Goal: Information Seeking & Learning: Learn about a topic

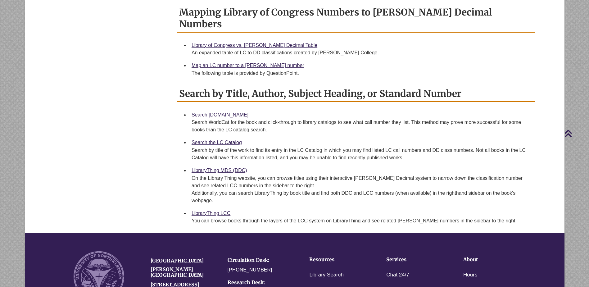
scroll to position [248, 0]
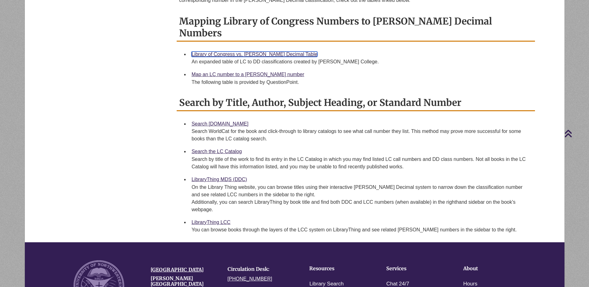
click at [234, 52] on link "Library of Congress vs. [PERSON_NAME] Decimal Table" at bounding box center [254, 54] width 126 height 5
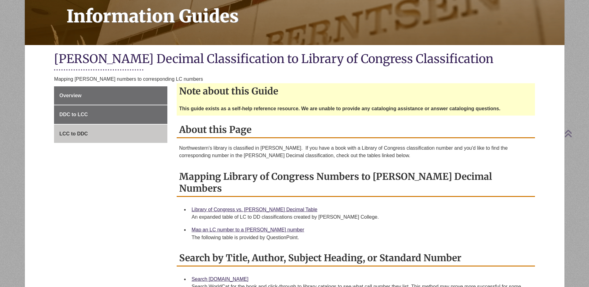
scroll to position [155, 0]
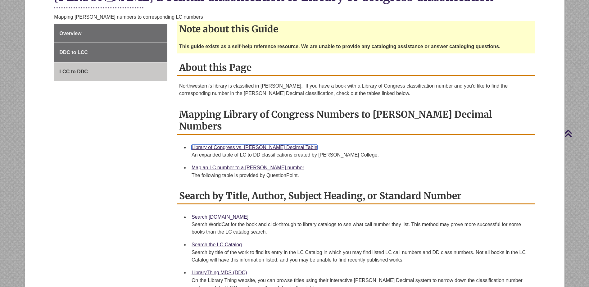
click at [264, 145] on link "Library of Congress vs. [PERSON_NAME] Decimal Table" at bounding box center [254, 147] width 126 height 5
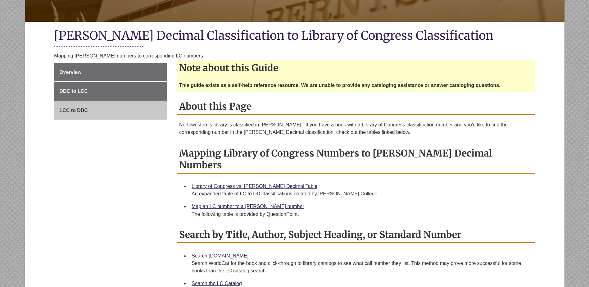
scroll to position [186, 0]
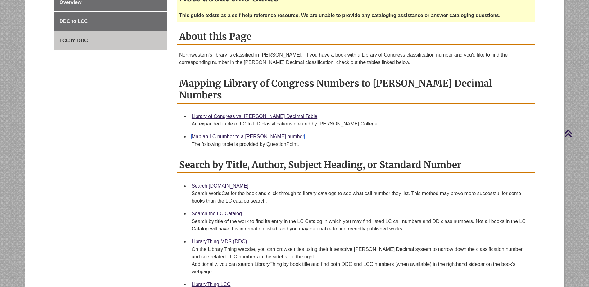
click at [243, 134] on link "Map an LC number to a [PERSON_NAME] number" at bounding box center [247, 136] width 113 height 5
